Goal: Task Accomplishment & Management: Use online tool/utility

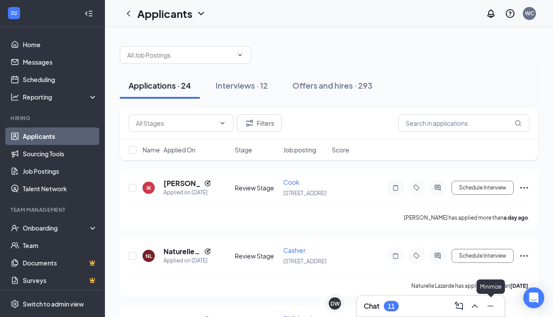
click at [440, 296] on icon "ChevronUp" at bounding box center [475, 306] width 6 height 3
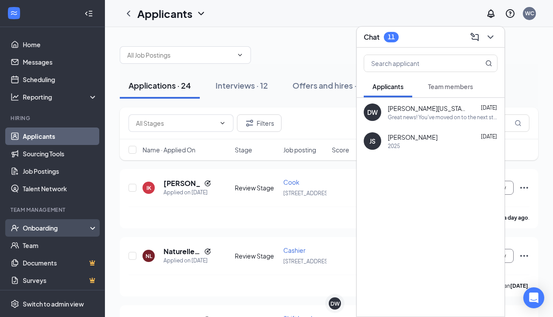
click at [75, 222] on div "Onboarding" at bounding box center [52, 228] width 105 height 17
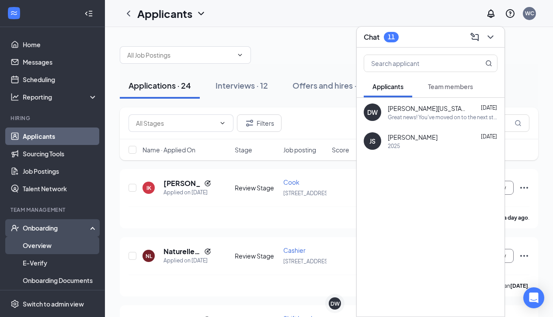
click at [68, 246] on link "Overview" at bounding box center [60, 245] width 75 height 17
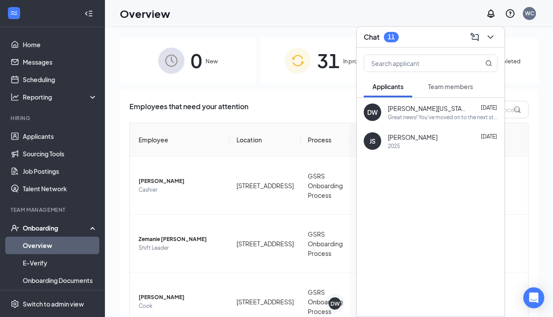
click at [440, 39] on icon "ChevronDown" at bounding box center [490, 37] width 10 height 10
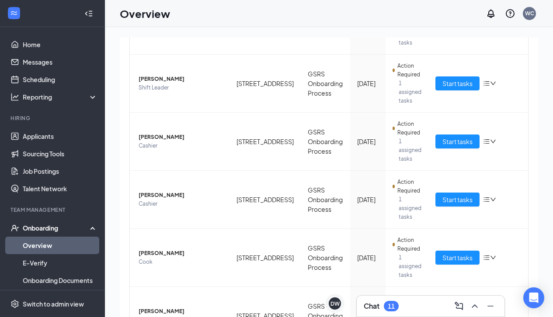
scroll to position [39, 0]
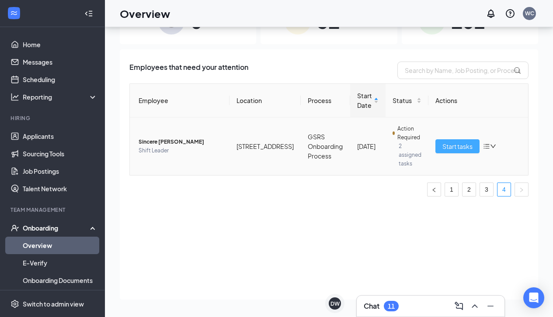
click at [440, 143] on span "Start tasks" at bounding box center [458, 147] width 30 height 10
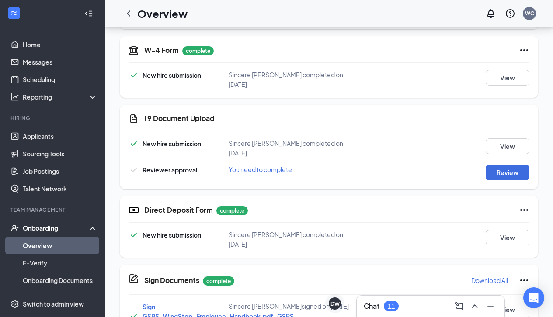
scroll to position [228, 0]
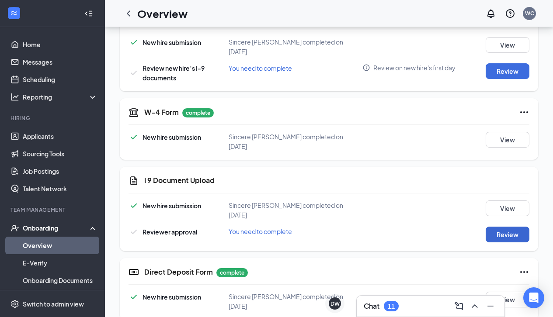
click at [440, 227] on button "Review" at bounding box center [508, 235] width 44 height 16
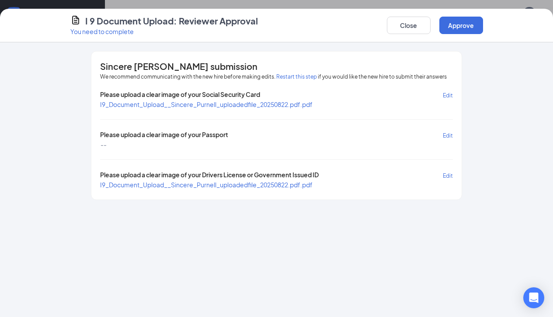
click at [236, 104] on span "I9_Document_Upload__Sincere_Purnell_uploadedfile_20250822.pdf.pdf" at bounding box center [206, 105] width 213 height 8
click at [181, 183] on span "I9_Document_Upload__Sincere_Purnell_uploadedfile_20250822.pdf.pdf" at bounding box center [206, 185] width 213 height 8
click at [440, 26] on button "Approve" at bounding box center [461, 25] width 44 height 17
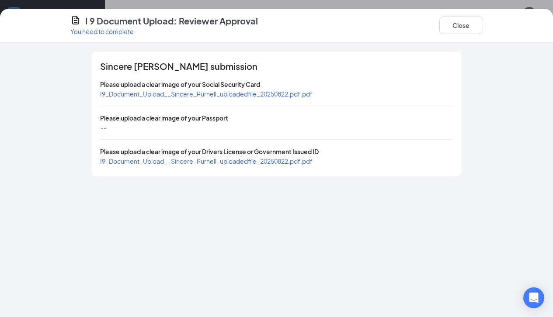
click at [440, 26] on button "Close" at bounding box center [461, 25] width 44 height 17
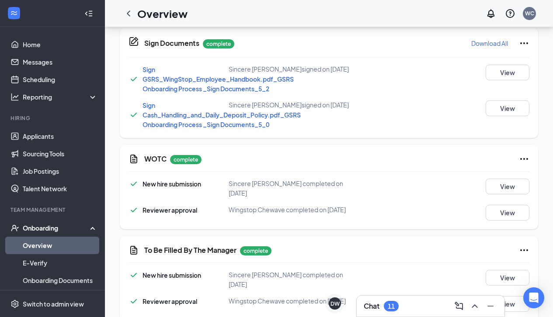
scroll to position [109, 0]
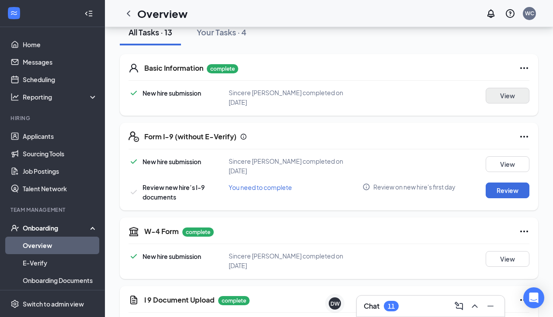
click at [440, 97] on button "View" at bounding box center [508, 96] width 44 height 16
